Goal: Information Seeking & Learning: Learn about a topic

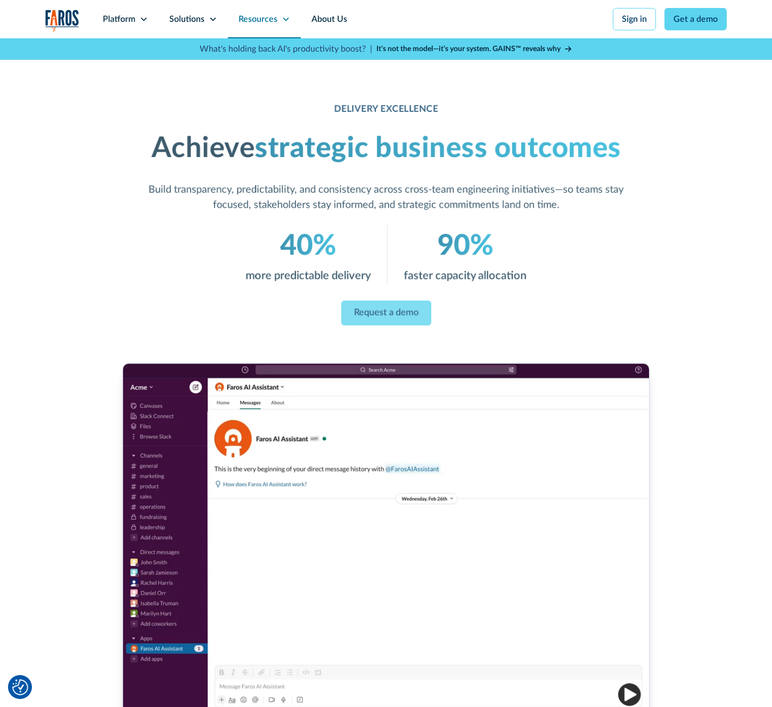
click at [279, 15] on div "Resources" at bounding box center [264, 19] width 73 height 38
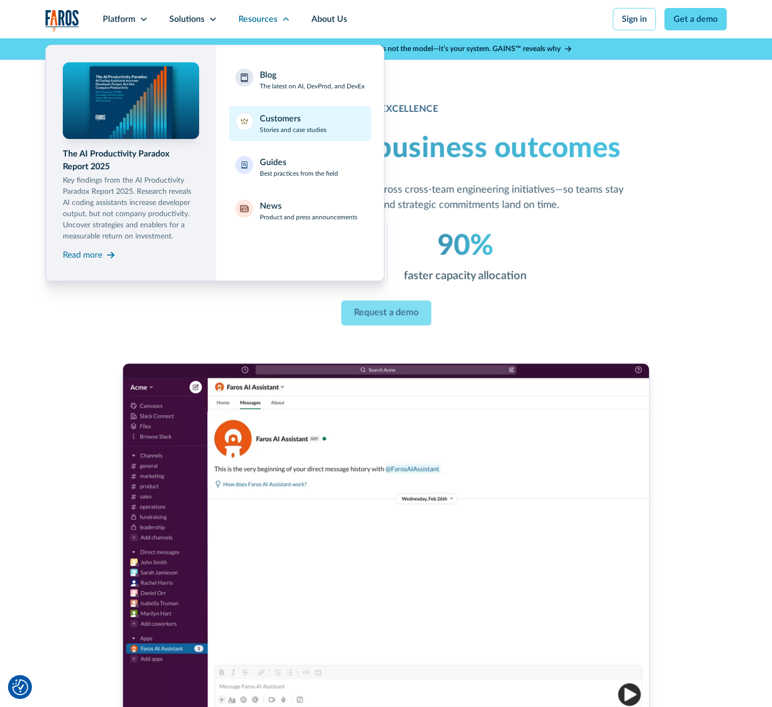
click at [281, 123] on div "Customers" at bounding box center [280, 118] width 41 height 13
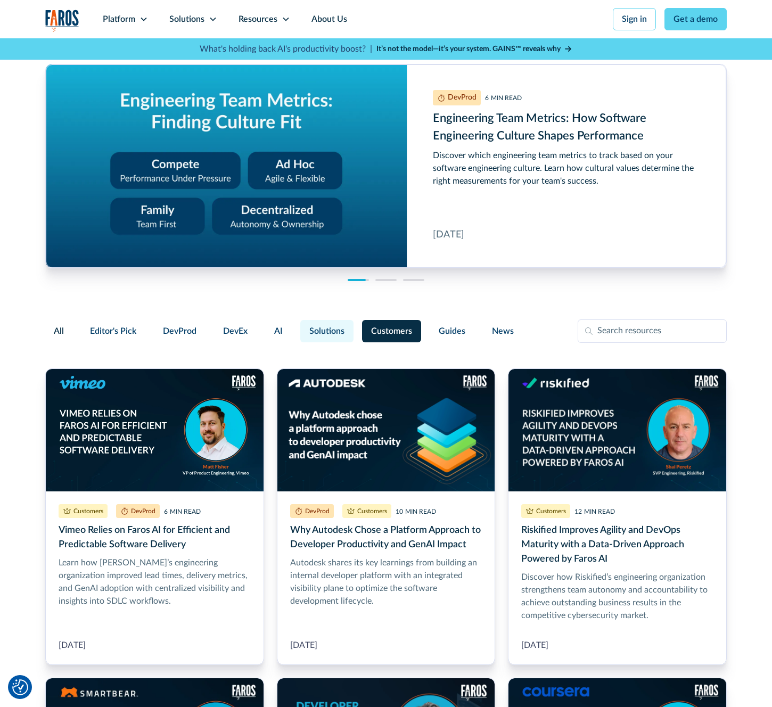
click at [324, 333] on span "Solutions" at bounding box center [326, 331] width 35 height 13
click at [299, 326] on input "Solutions" at bounding box center [299, 326] width 0 height 0
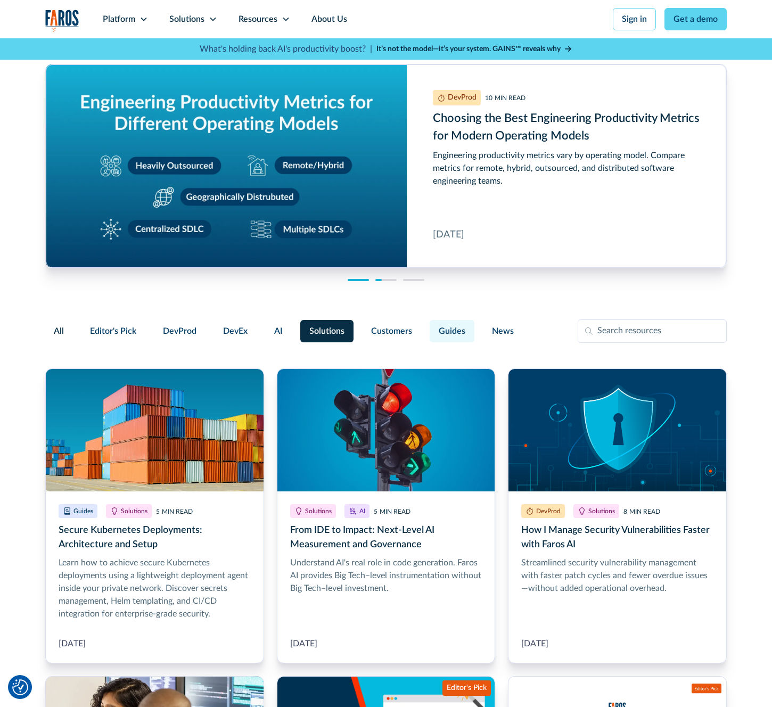
click at [451, 332] on span "Guides" at bounding box center [452, 331] width 27 height 13
click at [428, 326] on input "Guides" at bounding box center [428, 326] width 0 height 0
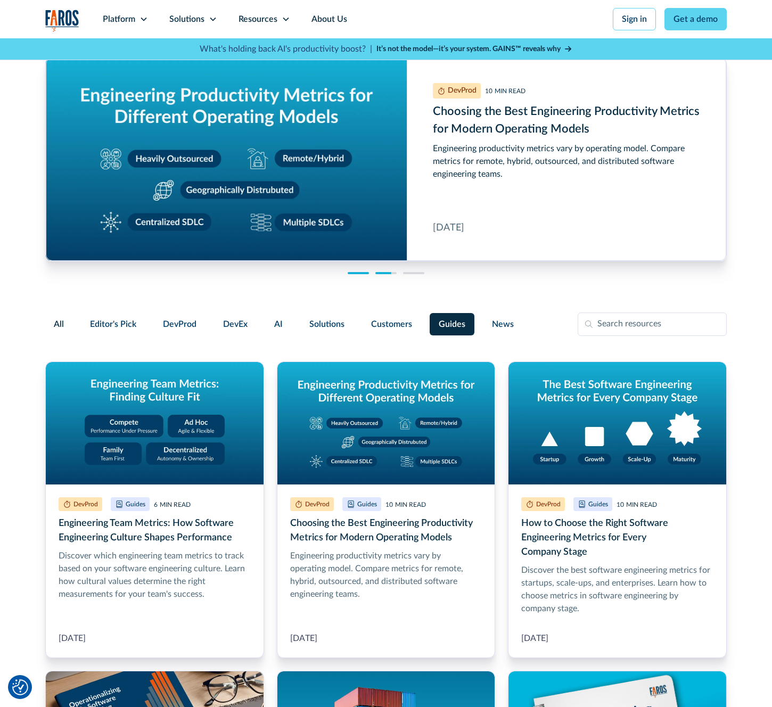
scroll to position [5, 0]
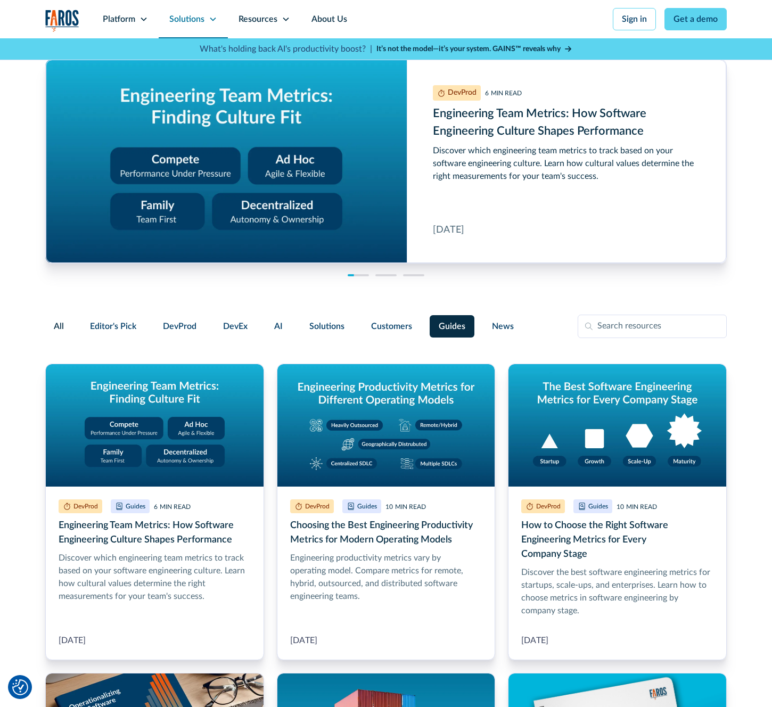
click at [212, 13] on div "Solutions" at bounding box center [193, 19] width 69 height 38
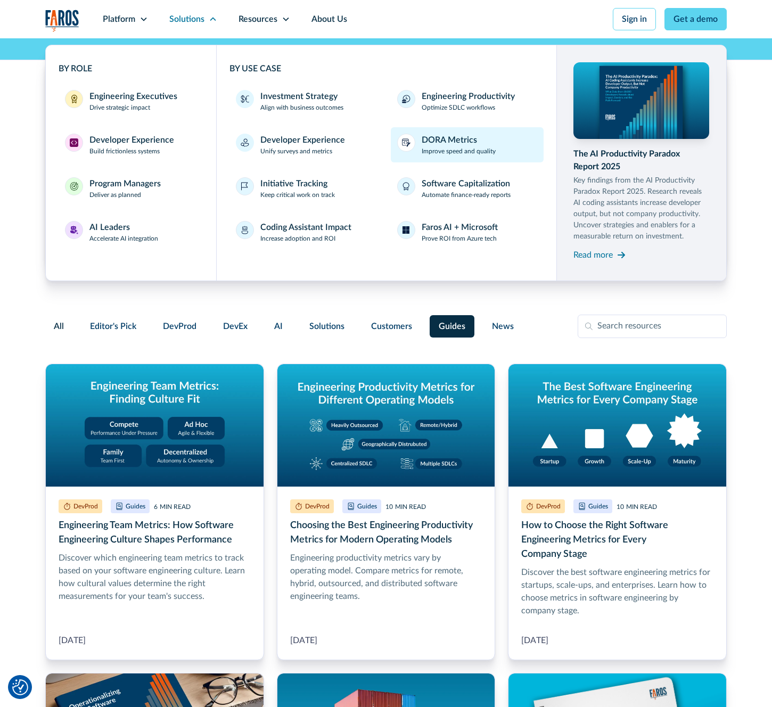
click at [456, 147] on p "Improve speed and quality" at bounding box center [459, 151] width 74 height 10
